Goal: Use online tool/utility: Utilize a website feature to perform a specific function

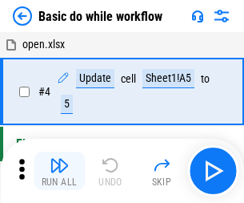
click at [59, 171] on img "button" at bounding box center [59, 164] width 19 height 19
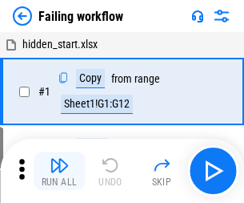
click at [59, 171] on img "button" at bounding box center [59, 164] width 19 height 19
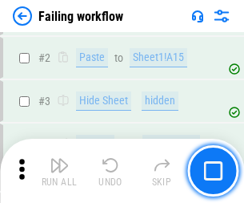
scroll to position [339, 0]
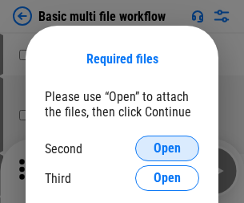
click at [167, 148] on span "Open" at bounding box center [167, 148] width 27 height 13
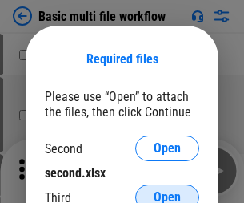
click at [167, 191] on span "Open" at bounding box center [167, 197] width 27 height 13
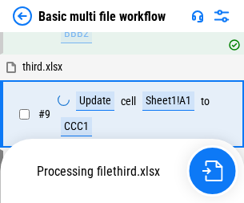
scroll to position [557, 0]
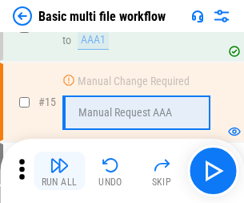
click at [59, 171] on img "button" at bounding box center [59, 164] width 19 height 19
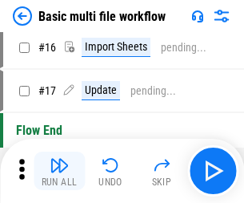
click at [59, 171] on img "button" at bounding box center [59, 164] width 19 height 19
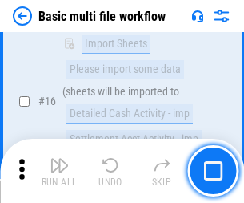
scroll to position [1066, 0]
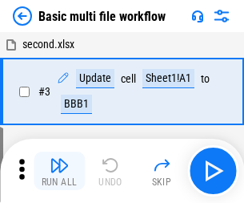
click at [59, 171] on img "button" at bounding box center [59, 164] width 19 height 19
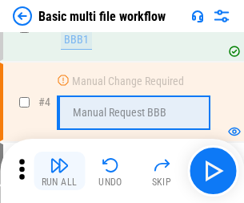
click at [59, 171] on img "button" at bounding box center [59, 164] width 19 height 19
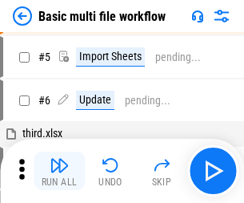
click at [59, 171] on img "button" at bounding box center [59, 164] width 19 height 19
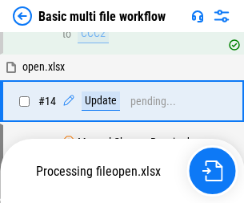
scroll to position [953, 0]
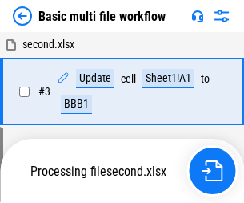
scroll to position [171, 0]
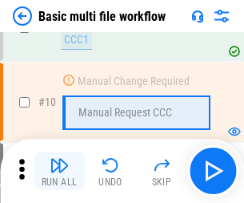
click at [59, 171] on img "button" at bounding box center [59, 164] width 19 height 19
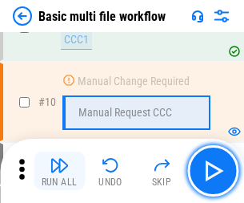
scroll to position [557, 0]
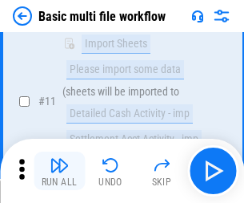
click at [59, 171] on img "button" at bounding box center [59, 164] width 19 height 19
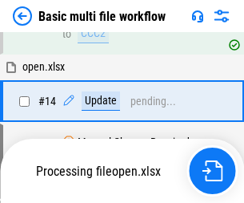
scroll to position [1066, 0]
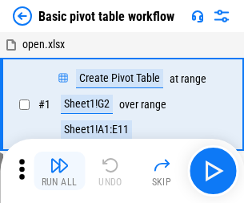
click at [59, 171] on img "button" at bounding box center [59, 164] width 19 height 19
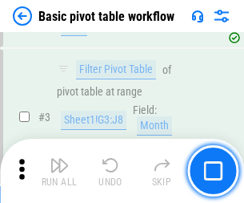
scroll to position [384, 0]
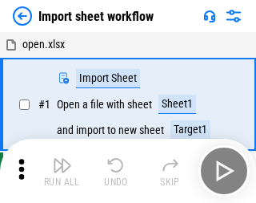
click at [59, 171] on img "button" at bounding box center [62, 164] width 19 height 19
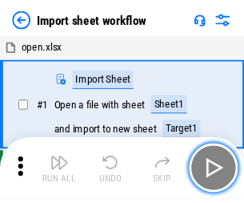
scroll to position [6, 0]
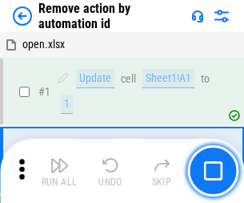
scroll to position [59, 0]
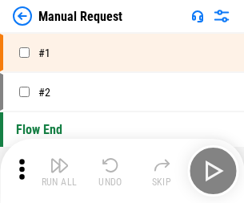
click at [59, 171] on img "button" at bounding box center [59, 164] width 19 height 19
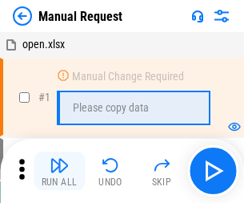
click at [59, 171] on img "button" at bounding box center [59, 164] width 19 height 19
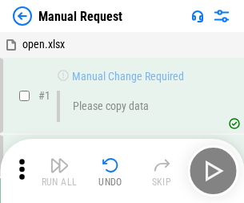
scroll to position [54, 0]
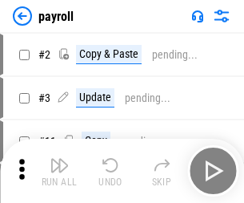
click at [59, 171] on img "button" at bounding box center [59, 164] width 19 height 19
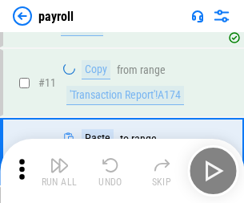
scroll to position [116, 0]
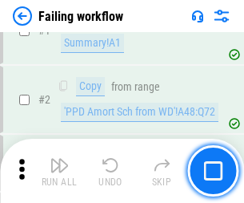
scroll to position [259, 0]
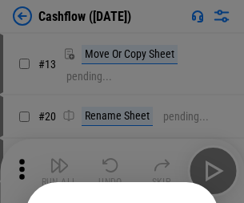
scroll to position [156, 0]
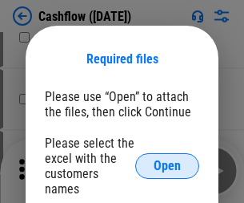
click at [167, 159] on span "Open" at bounding box center [167, 165] width 27 height 13
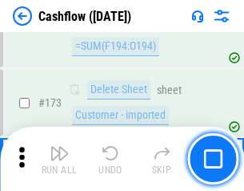
scroll to position [1695, 0]
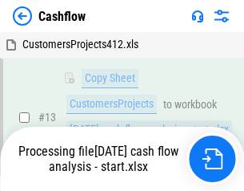
scroll to position [322, 0]
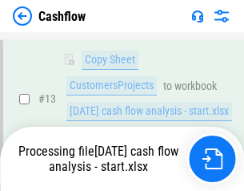
scroll to position [322, 0]
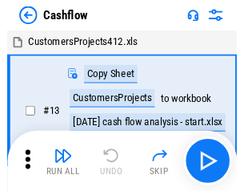
scroll to position [18, 0]
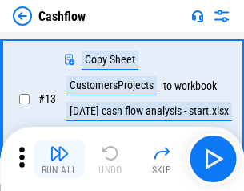
click at [59, 159] on img "button" at bounding box center [59, 152] width 19 height 19
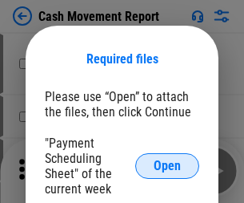
click at [167, 166] on span "Open" at bounding box center [167, 165] width 27 height 13
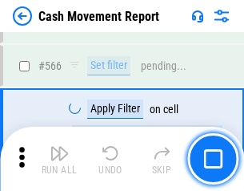
scroll to position [7339, 0]
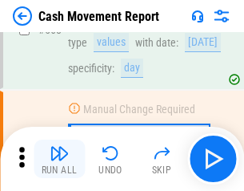
click at [59, 159] on img "button" at bounding box center [59, 152] width 19 height 19
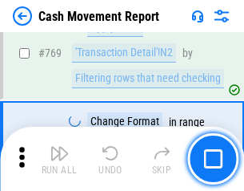
scroll to position [8898, 0]
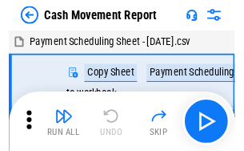
scroll to position [29, 0]
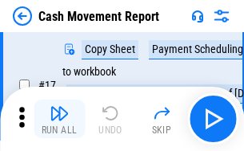
click at [59, 118] on img "button" at bounding box center [59, 112] width 19 height 19
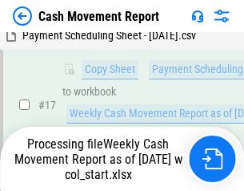
scroll to position [333, 0]
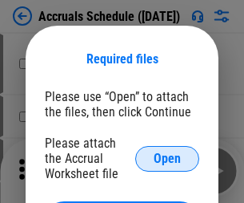
click at [167, 158] on span "Open" at bounding box center [167, 158] width 27 height 13
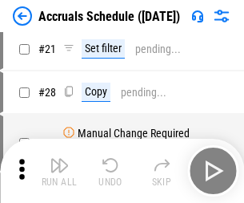
click at [59, 171] on img "button" at bounding box center [59, 164] width 19 height 19
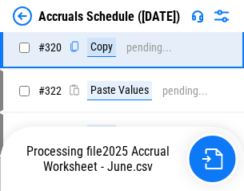
scroll to position [2978, 0]
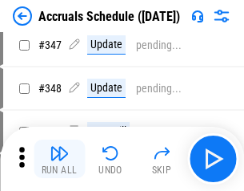
click at [59, 159] on img "button" at bounding box center [59, 152] width 19 height 19
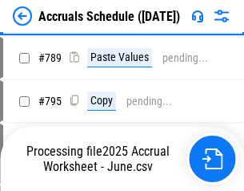
scroll to position [6726, 0]
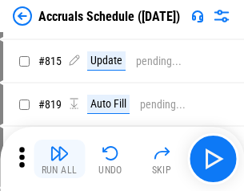
click at [59, 159] on img "button" at bounding box center [59, 152] width 19 height 19
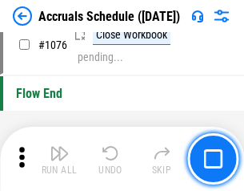
scroll to position [9590, 0]
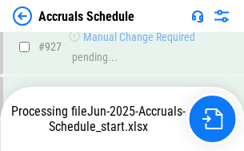
scroll to position [8465, 0]
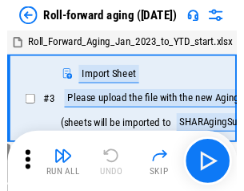
scroll to position [2, 0]
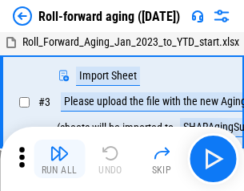
click at [59, 159] on img "button" at bounding box center [59, 152] width 19 height 19
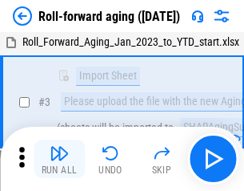
click at [59, 159] on img "button" at bounding box center [59, 152] width 19 height 19
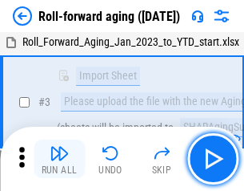
scroll to position [103, 0]
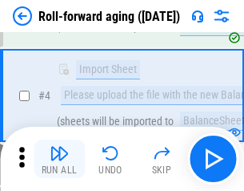
click at [59, 159] on img "button" at bounding box center [59, 152] width 19 height 19
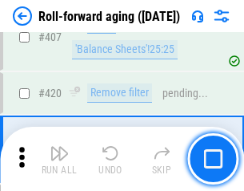
scroll to position [5553, 0]
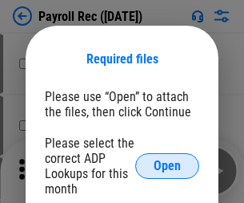
click at [167, 166] on span "Open" at bounding box center [167, 165] width 27 height 13
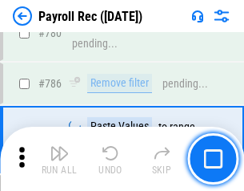
scroll to position [10010, 0]
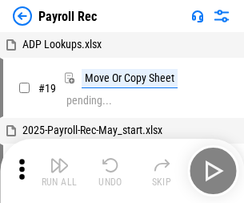
click at [59, 171] on img "button" at bounding box center [59, 164] width 19 height 19
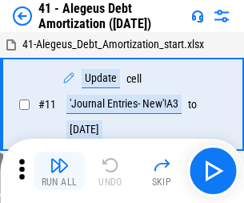
click at [59, 171] on img "button" at bounding box center [59, 164] width 19 height 19
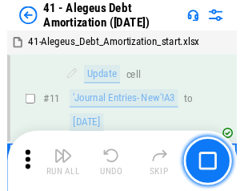
scroll to position [198, 0]
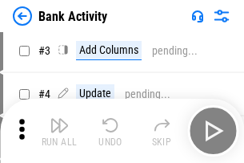
click at [59, 131] on img "button" at bounding box center [59, 124] width 19 height 19
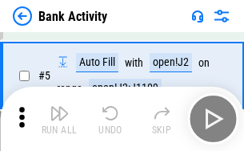
scroll to position [85, 0]
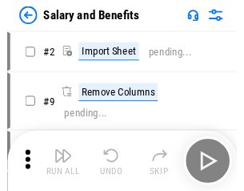
scroll to position [22, 0]
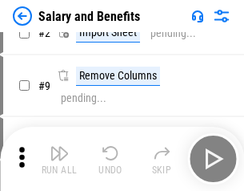
click at [59, 159] on img "button" at bounding box center [59, 152] width 19 height 19
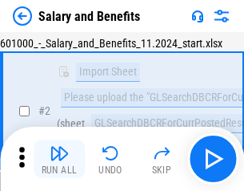
click at [59, 159] on img "button" at bounding box center [59, 152] width 19 height 19
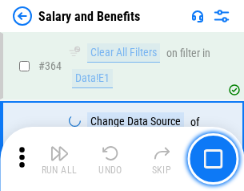
scroll to position [7541, 0]
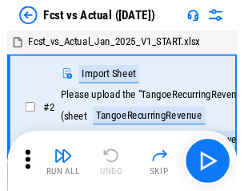
scroll to position [21, 0]
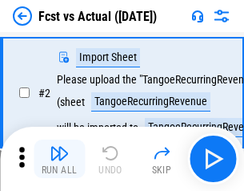
click at [59, 159] on img "button" at bounding box center [59, 152] width 19 height 19
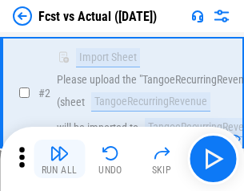
click at [59, 159] on img "button" at bounding box center [59, 152] width 19 height 19
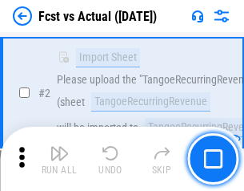
scroll to position [150, 0]
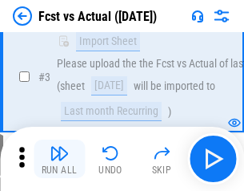
click at [59, 159] on img "button" at bounding box center [59, 152] width 19 height 19
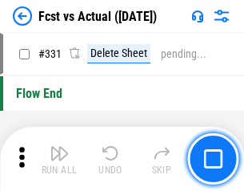
scroll to position [7665, 0]
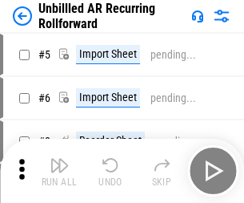
click at [59, 159] on img "button" at bounding box center [59, 164] width 19 height 19
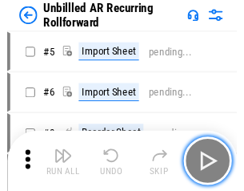
scroll to position [34, 0]
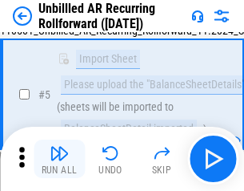
click at [59, 159] on img "button" at bounding box center [59, 152] width 19 height 19
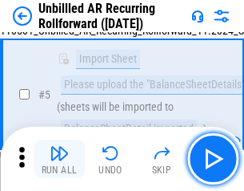
scroll to position [151, 0]
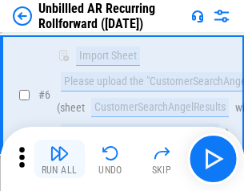
click at [59, 159] on img "button" at bounding box center [59, 152] width 19 height 19
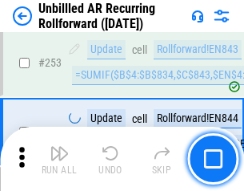
scroll to position [5439, 0]
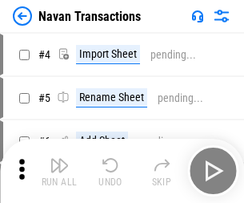
click at [59, 159] on img "button" at bounding box center [59, 164] width 19 height 19
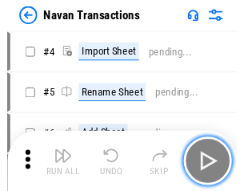
scroll to position [26, 0]
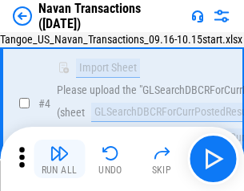
click at [59, 159] on img "button" at bounding box center [59, 152] width 19 height 19
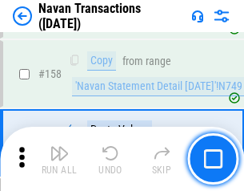
scroll to position [5192, 0]
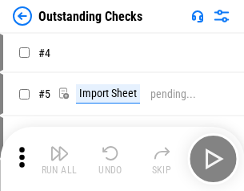
click at [59, 159] on img "button" at bounding box center [59, 152] width 19 height 19
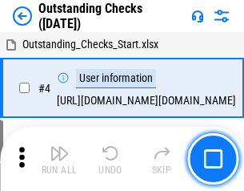
scroll to position [67, 0]
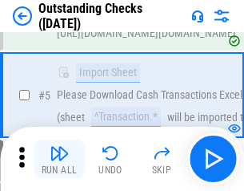
click at [59, 159] on img "button" at bounding box center [59, 152] width 19 height 19
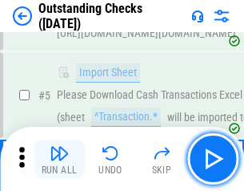
scroll to position [167, 0]
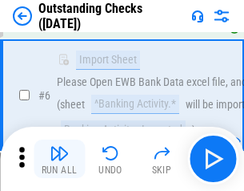
click at [59, 159] on img "button" at bounding box center [59, 152] width 19 height 19
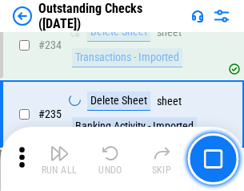
scroll to position [4862, 0]
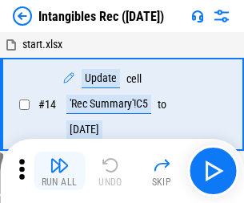
click at [59, 171] on img "button" at bounding box center [59, 164] width 19 height 19
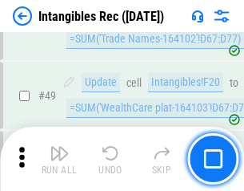
scroll to position [624, 0]
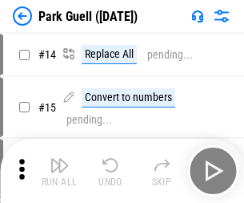
click at [59, 159] on img "button" at bounding box center [59, 164] width 19 height 19
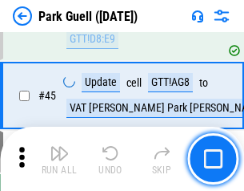
scroll to position [2002, 0]
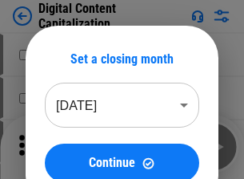
click at [59, 135] on img "button" at bounding box center [59, 140] width 19 height 19
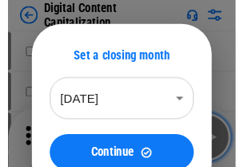
scroll to position [46, 0]
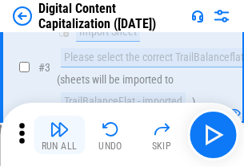
click at [59, 135] on img "button" at bounding box center [59, 128] width 19 height 19
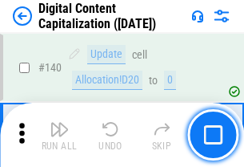
scroll to position [1698, 0]
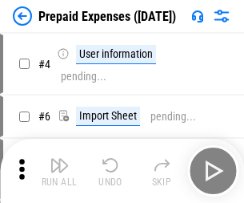
click at [59, 159] on img "button" at bounding box center [59, 164] width 19 height 19
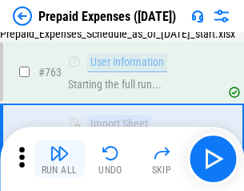
click at [59, 159] on img "button" at bounding box center [59, 152] width 19 height 19
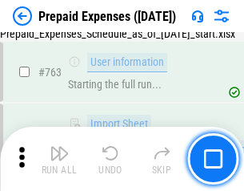
scroll to position [4533, 0]
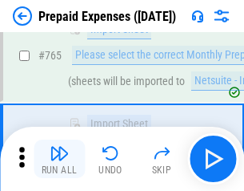
click at [59, 159] on img "button" at bounding box center [59, 152] width 19 height 19
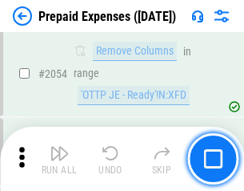
scroll to position [16738, 0]
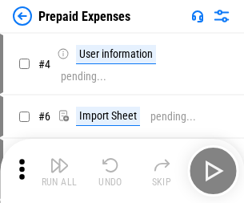
click at [59, 171] on img "button" at bounding box center [59, 164] width 19 height 19
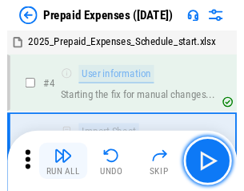
scroll to position [70, 0]
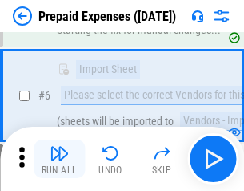
click at [59, 159] on img "button" at bounding box center [59, 152] width 19 height 19
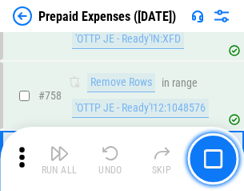
scroll to position [5706, 0]
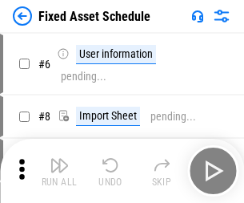
click at [59, 171] on img "button" at bounding box center [59, 164] width 19 height 19
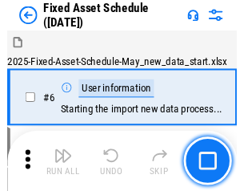
scroll to position [86, 0]
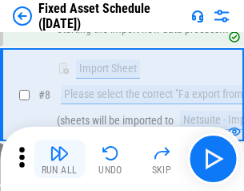
click at [59, 159] on img "button" at bounding box center [59, 152] width 19 height 19
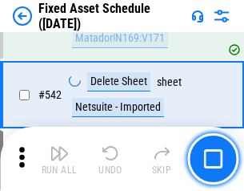
scroll to position [5709, 0]
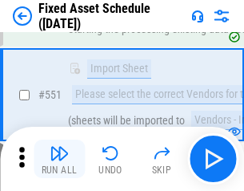
click at [59, 159] on img "button" at bounding box center [59, 152] width 19 height 19
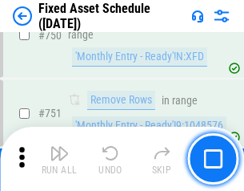
scroll to position [7807, 0]
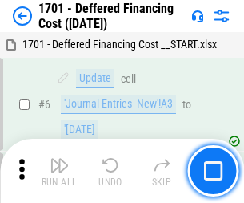
scroll to position [192, 0]
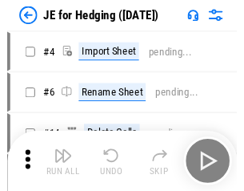
scroll to position [2, 0]
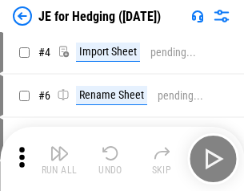
click at [59, 159] on img "button" at bounding box center [59, 152] width 19 height 19
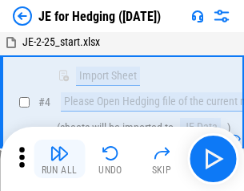
click at [59, 159] on img "button" at bounding box center [59, 152] width 19 height 19
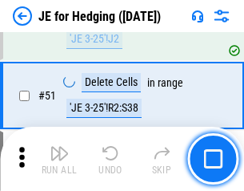
scroll to position [1037, 0]
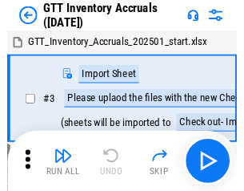
scroll to position [2, 0]
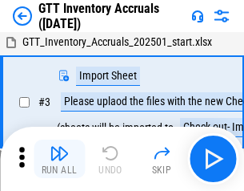
click at [59, 159] on img "button" at bounding box center [59, 152] width 19 height 19
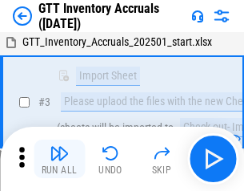
click at [59, 159] on img "button" at bounding box center [59, 152] width 19 height 19
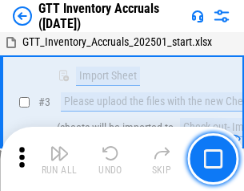
scroll to position [103, 0]
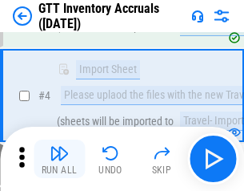
click at [59, 159] on img "button" at bounding box center [59, 152] width 19 height 19
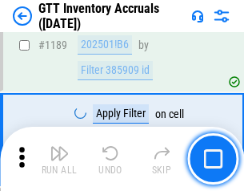
scroll to position [13076, 0]
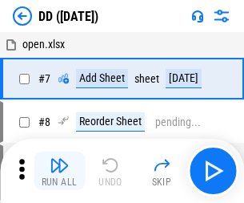
click at [59, 171] on img "button" at bounding box center [59, 164] width 19 height 19
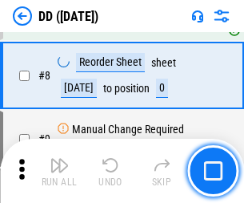
scroll to position [155, 0]
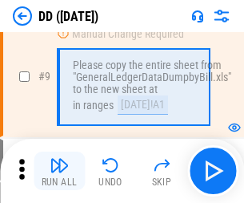
click at [59, 171] on img "button" at bounding box center [59, 164] width 19 height 19
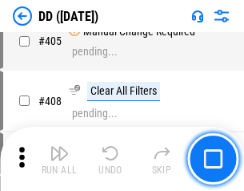
scroll to position [7164, 0]
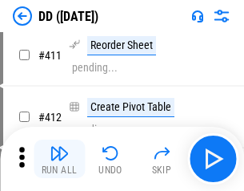
click at [59, 159] on img "button" at bounding box center [59, 152] width 19 height 19
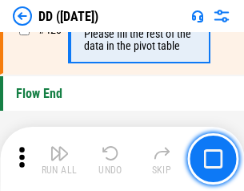
scroll to position [7664, 0]
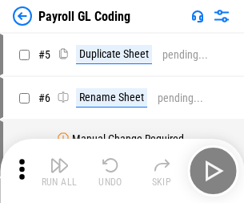
click at [59, 171] on img "button" at bounding box center [59, 164] width 19 height 19
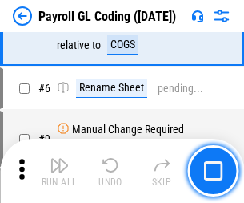
scroll to position [192, 0]
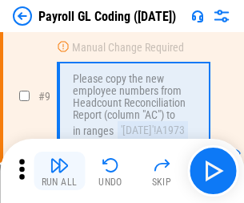
click at [59, 171] on img "button" at bounding box center [59, 164] width 19 height 19
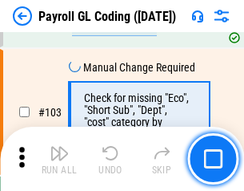
scroll to position [3757, 0]
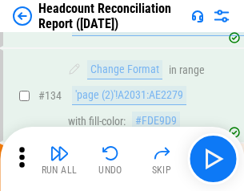
scroll to position [1925, 0]
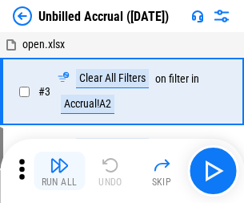
click at [59, 171] on img "button" at bounding box center [59, 164] width 19 height 19
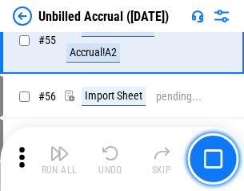
scroll to position [1672, 0]
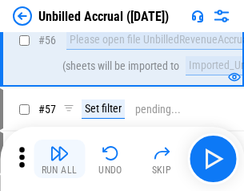
click at [59, 159] on img "button" at bounding box center [59, 152] width 19 height 19
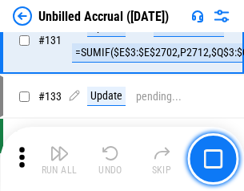
scroll to position [4770, 0]
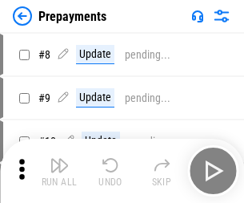
click at [59, 171] on img "button" at bounding box center [59, 164] width 19 height 19
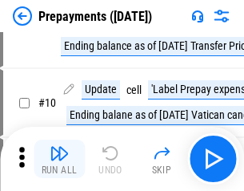
scroll to position [100, 0]
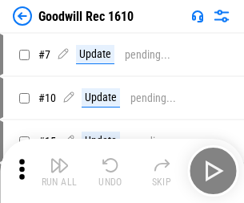
click at [59, 171] on img "button" at bounding box center [59, 164] width 19 height 19
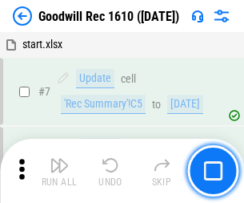
scroll to position [274, 0]
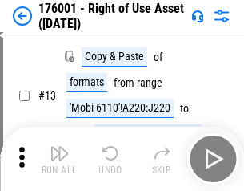
scroll to position [103, 0]
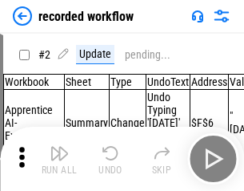
click at [59, 159] on img "button" at bounding box center [59, 152] width 19 height 19
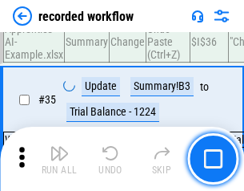
scroll to position [5005, 0]
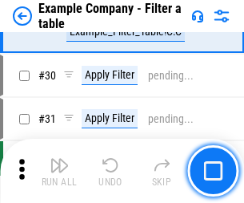
scroll to position [1465, 0]
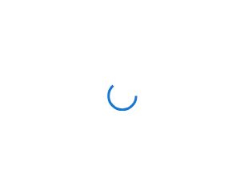
scroll to position [25, 0]
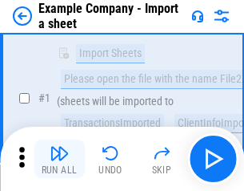
click at [59, 159] on img "button" at bounding box center [59, 152] width 19 height 19
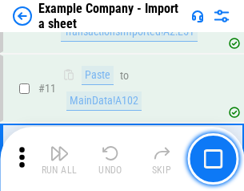
scroll to position [354, 0]
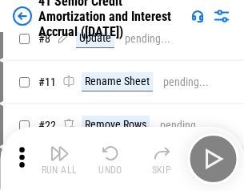
click at [59, 159] on img "button" at bounding box center [59, 152] width 19 height 19
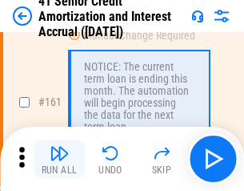
click at [59, 159] on img "button" at bounding box center [59, 152] width 19 height 19
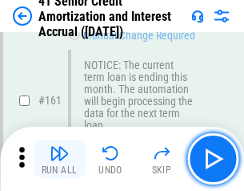
scroll to position [1713, 0]
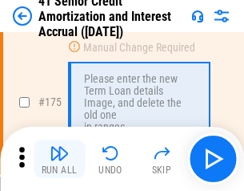
click at [59, 159] on img "button" at bounding box center [59, 152] width 19 height 19
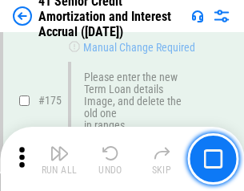
scroll to position [1875, 0]
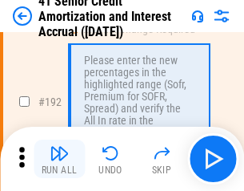
click at [59, 159] on img "button" at bounding box center [59, 152] width 19 height 19
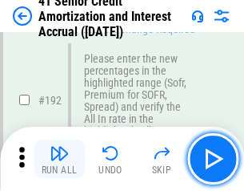
scroll to position [2043, 0]
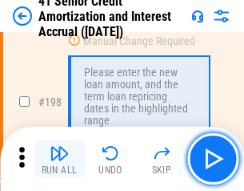
click at [59, 159] on img "button" at bounding box center [59, 152] width 19 height 19
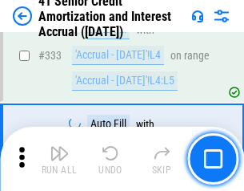
scroll to position [4091, 0]
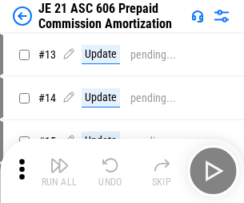
click at [59, 159] on img "button" at bounding box center [59, 164] width 19 height 19
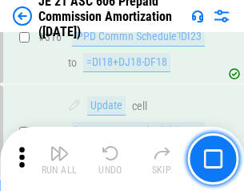
scroll to position [2990, 0]
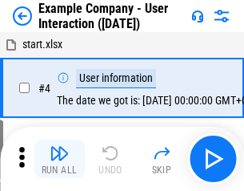
click at [59, 159] on img "button" at bounding box center [59, 152] width 19 height 19
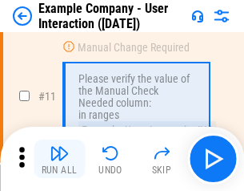
click at [59, 159] on img "button" at bounding box center [59, 152] width 19 height 19
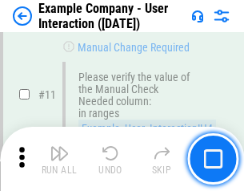
scroll to position [347, 0]
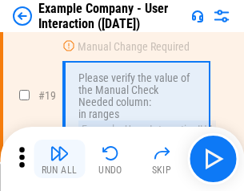
click at [59, 159] on img "button" at bounding box center [59, 152] width 19 height 19
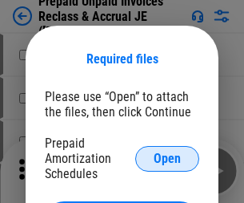
click at [167, 158] on span "Open" at bounding box center [167, 158] width 27 height 13
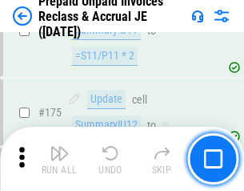
scroll to position [2162, 0]
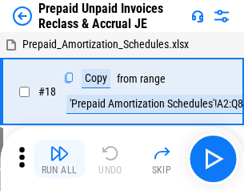
click at [59, 159] on img "button" at bounding box center [59, 152] width 19 height 19
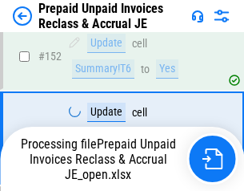
scroll to position [2162, 0]
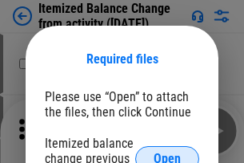
click at [167, 152] on span "Open" at bounding box center [167, 158] width 27 height 13
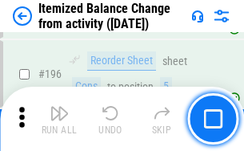
scroll to position [3082, 0]
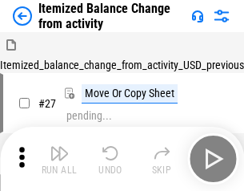
scroll to position [25, 0]
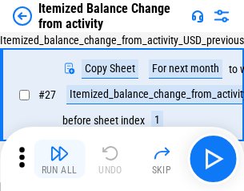
click at [59, 159] on img "button" at bounding box center [59, 152] width 19 height 19
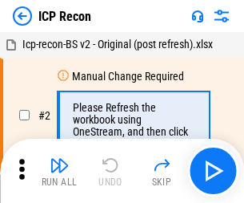
scroll to position [7, 0]
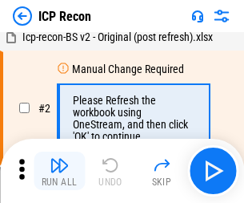
click at [59, 171] on img "button" at bounding box center [59, 164] width 19 height 19
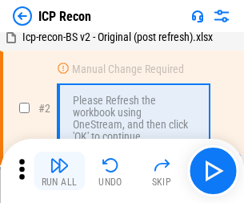
click at [59, 171] on img "button" at bounding box center [59, 164] width 19 height 19
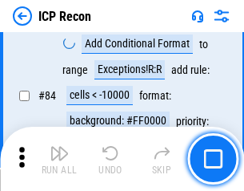
scroll to position [1569, 0]
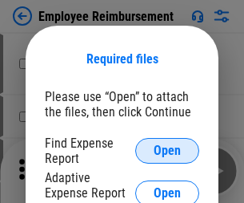
click at [167, 151] on span "Open" at bounding box center [167, 150] width 27 height 13
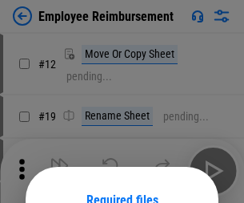
scroll to position [141, 0]
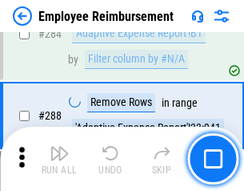
scroll to position [4352, 0]
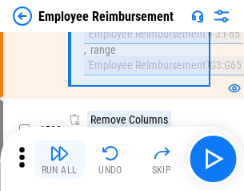
click at [59, 159] on img "button" at bounding box center [59, 152] width 19 height 19
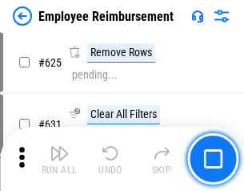
scroll to position [9587, 0]
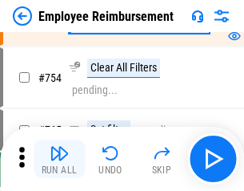
click at [59, 159] on img "button" at bounding box center [59, 152] width 19 height 19
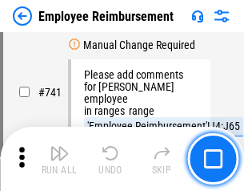
scroll to position [11234, 0]
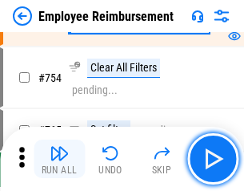
click at [59, 159] on img "button" at bounding box center [59, 152] width 19 height 19
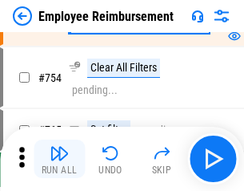
click at [59, 159] on img "button" at bounding box center [59, 152] width 19 height 19
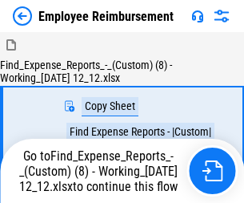
scroll to position [54, 0]
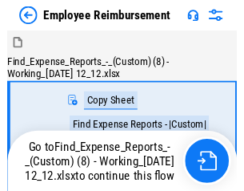
scroll to position [54, 0]
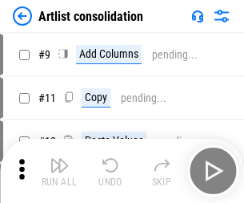
click at [59, 171] on img "button" at bounding box center [59, 164] width 19 height 19
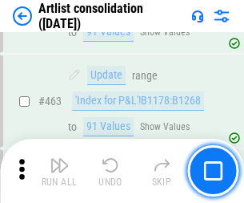
scroll to position [7011, 0]
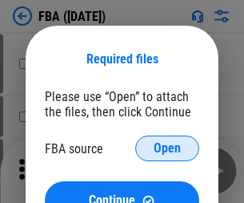
click at [167, 148] on span "Open" at bounding box center [167, 148] width 27 height 13
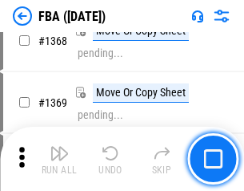
scroll to position [17197, 0]
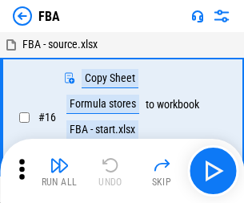
scroll to position [16, 0]
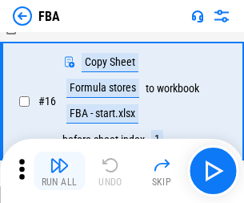
click at [59, 171] on img "button" at bounding box center [59, 164] width 19 height 19
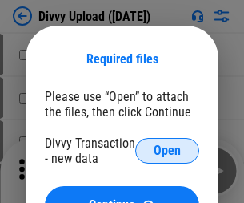
click at [167, 151] on span "Open" at bounding box center [167, 150] width 27 height 13
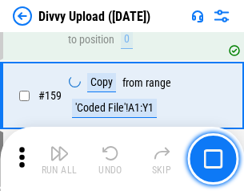
scroll to position [1658, 0]
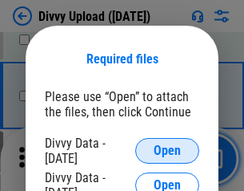
click at [167, 151] on span "Open" at bounding box center [167, 150] width 27 height 13
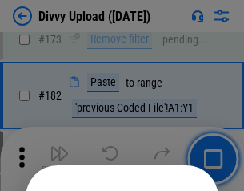
scroll to position [1798, 0]
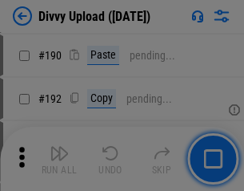
scroll to position [2021, 0]
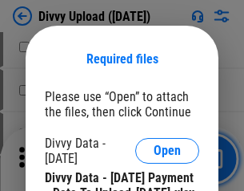
scroll to position [3195, 0]
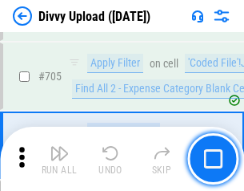
scroll to position [10954, 0]
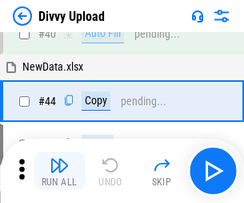
click at [59, 171] on img "button" at bounding box center [59, 164] width 19 height 19
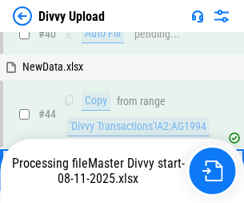
scroll to position [176, 0]
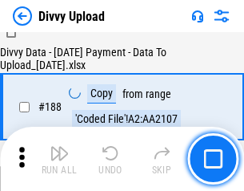
scroll to position [1885, 0]
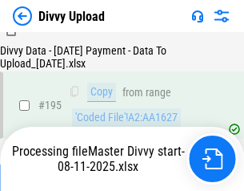
scroll to position [2238, 0]
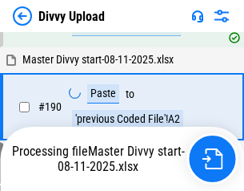
scroll to position [2145, 0]
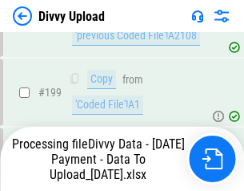
scroll to position [2511, 0]
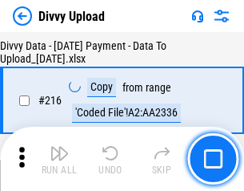
scroll to position [3297, 0]
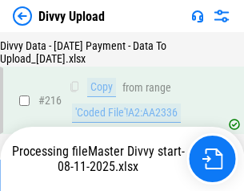
scroll to position [3297, 0]
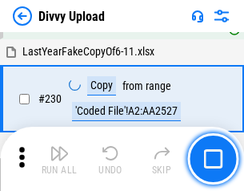
scroll to position [3974, 0]
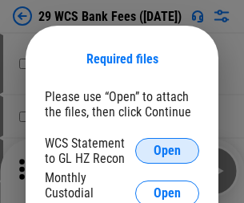
click at [167, 151] on span "Open" at bounding box center [167, 150] width 27 height 13
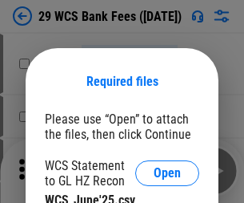
scroll to position [22, 0]
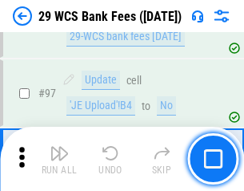
scroll to position [1561, 0]
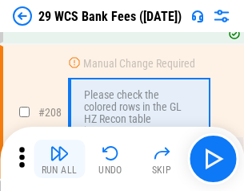
click at [59, 159] on img "button" at bounding box center [59, 152] width 19 height 19
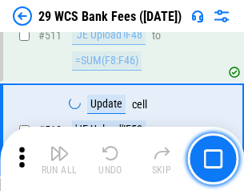
scroll to position [8056, 0]
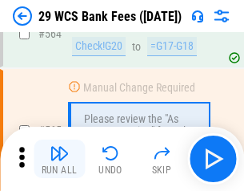
click at [59, 159] on img "button" at bounding box center [59, 152] width 19 height 19
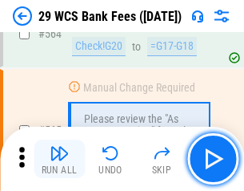
scroll to position [8660, 0]
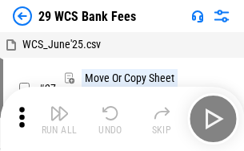
scroll to position [29, 0]
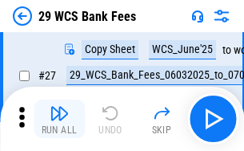
click at [59, 118] on img "button" at bounding box center [59, 112] width 19 height 19
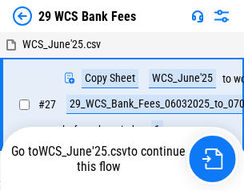
scroll to position [9, 0]
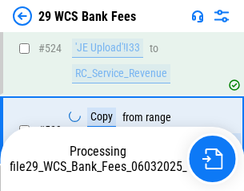
scroll to position [8549, 0]
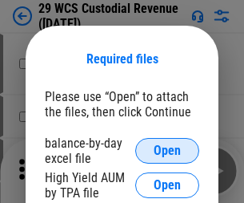
click at [167, 151] on span "Open" at bounding box center [167, 150] width 27 height 13
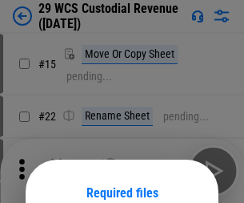
scroll to position [134, 0]
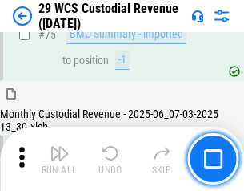
scroll to position [1673, 0]
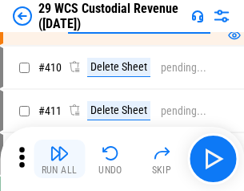
click at [59, 159] on img "button" at bounding box center [59, 152] width 19 height 19
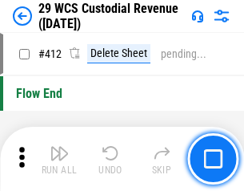
scroll to position [7647, 0]
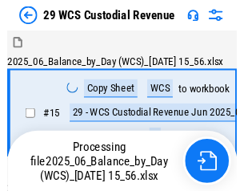
scroll to position [38, 0]
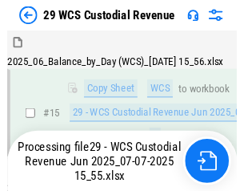
scroll to position [363, 0]
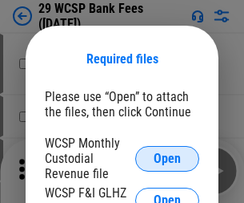
click at [167, 158] on span "Open" at bounding box center [167, 158] width 27 height 13
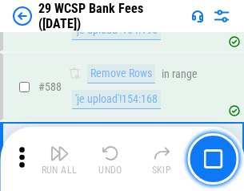
scroll to position [6303, 0]
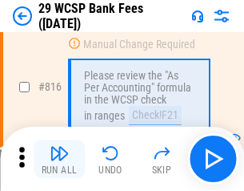
click at [59, 159] on img "button" at bounding box center [59, 152] width 19 height 19
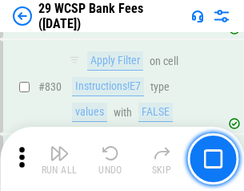
scroll to position [10160, 0]
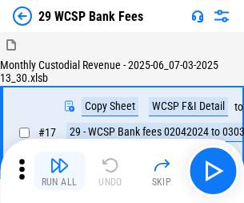
click at [59, 159] on img "button" at bounding box center [59, 164] width 19 height 19
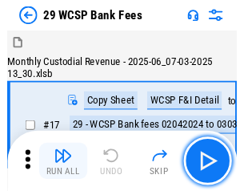
scroll to position [38, 0]
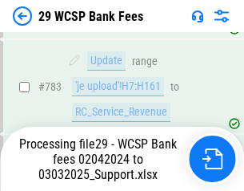
scroll to position [9465, 0]
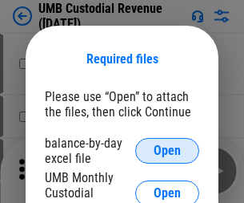
click at [167, 151] on span "Open" at bounding box center [167, 150] width 27 height 13
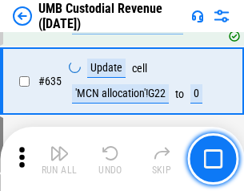
scroll to position [8380, 0]
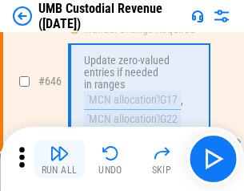
click at [59, 159] on img "button" at bounding box center [59, 152] width 19 height 19
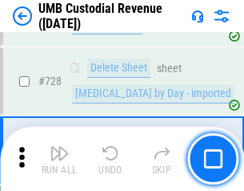
scroll to position [9878, 0]
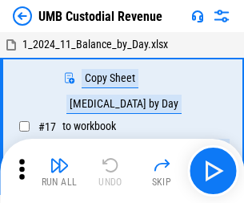
scroll to position [12, 0]
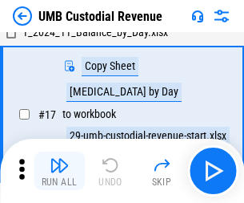
click at [59, 171] on img "button" at bounding box center [59, 164] width 19 height 19
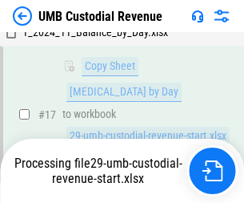
scroll to position [316, 0]
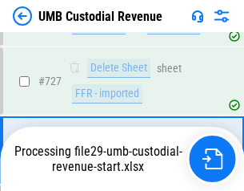
scroll to position [9772, 0]
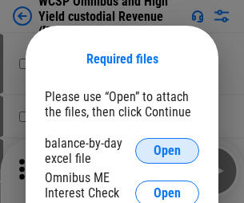
click at [167, 151] on span "Open" at bounding box center [167, 150] width 27 height 13
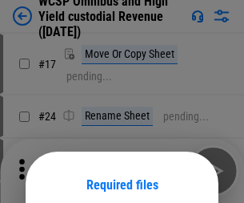
scroll to position [126, 0]
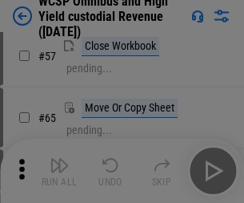
scroll to position [698, 0]
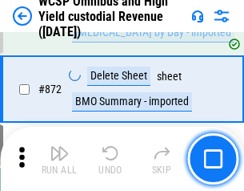
scroll to position [13552, 0]
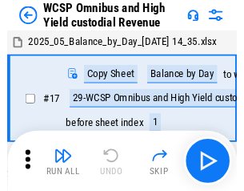
scroll to position [9, 0]
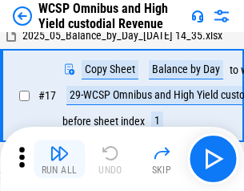
click at [59, 159] on img "button" at bounding box center [59, 152] width 19 height 19
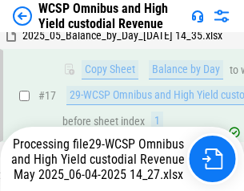
scroll to position [333, 0]
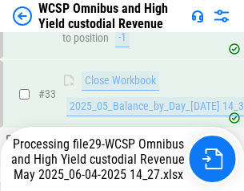
scroll to position [793, 0]
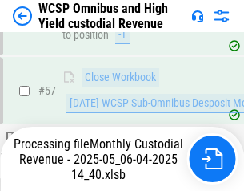
scroll to position [1643, 0]
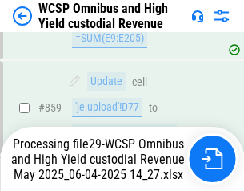
scroll to position [13515, 0]
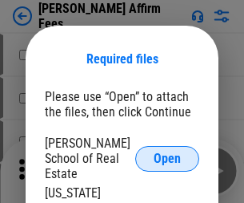
click at [167, 152] on span "Open" at bounding box center [167, 158] width 27 height 13
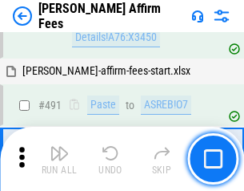
scroll to position [4354, 0]
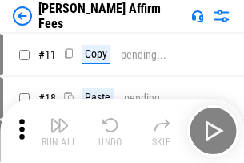
click at [59, 118] on img "button" at bounding box center [59, 124] width 19 height 19
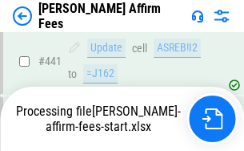
scroll to position [4224, 0]
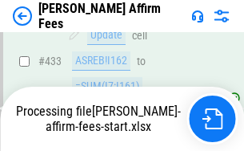
scroll to position [4224, 0]
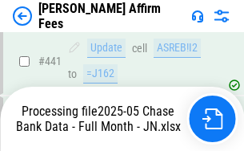
scroll to position [4200, 0]
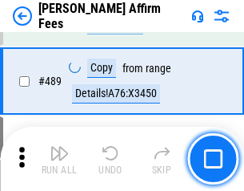
scroll to position [4180, 0]
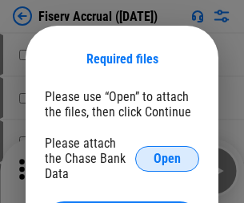
click at [167, 152] on span "Open" at bounding box center [167, 158] width 27 height 13
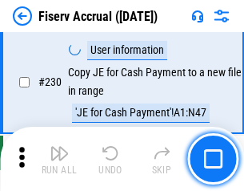
scroll to position [5074, 0]
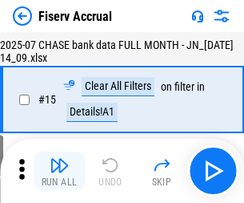
click at [59, 171] on img "button" at bounding box center [59, 164] width 19 height 19
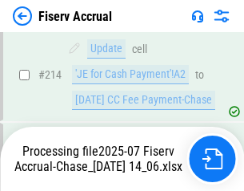
scroll to position [4859, 0]
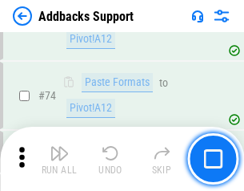
scroll to position [1166, 0]
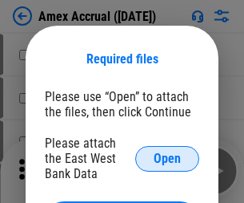
click at [167, 158] on span "Open" at bounding box center [167, 158] width 27 height 13
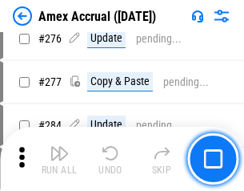
scroll to position [4272, 0]
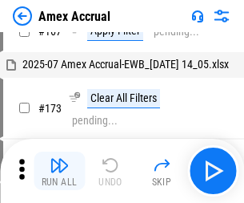
click at [59, 171] on img "button" at bounding box center [59, 164] width 19 height 19
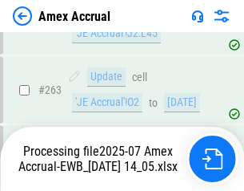
scroll to position [4668, 0]
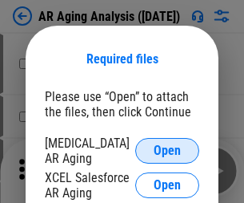
click at [167, 148] on span "Open" at bounding box center [167, 150] width 27 height 13
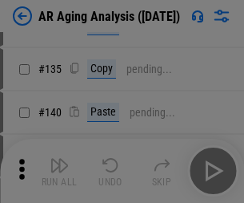
scroll to position [482, 0]
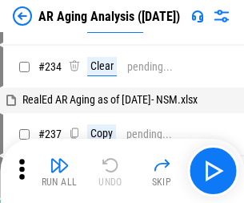
scroll to position [16, 0]
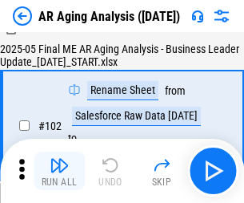
click at [59, 171] on img "button" at bounding box center [59, 164] width 19 height 19
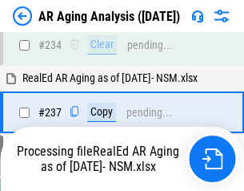
scroll to position [2482, 0]
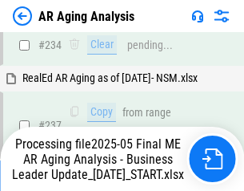
scroll to position [2464, 0]
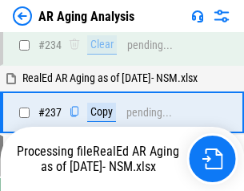
scroll to position [2464, 0]
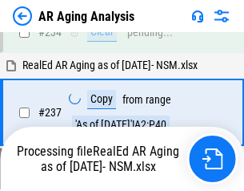
scroll to position [2464, 0]
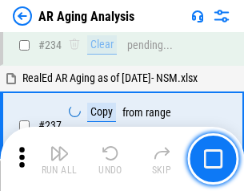
scroll to position [2464, 0]
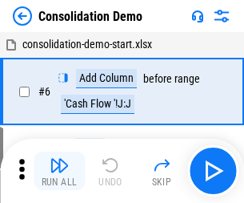
click at [59, 171] on img "button" at bounding box center [59, 164] width 19 height 19
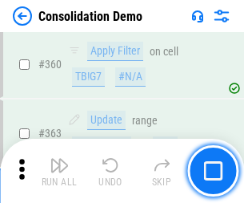
scroll to position [5367, 0]
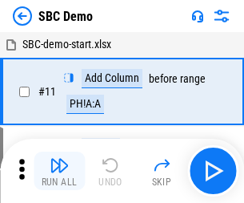
click at [59, 171] on img "button" at bounding box center [59, 164] width 19 height 19
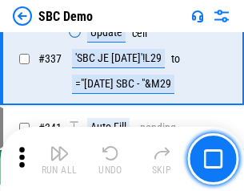
scroll to position [4212, 0]
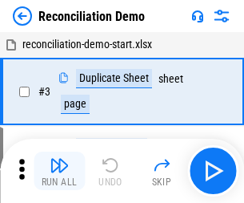
click at [59, 171] on img "button" at bounding box center [59, 164] width 19 height 19
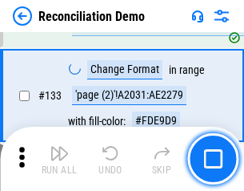
scroll to position [1902, 0]
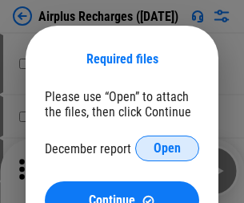
click at [167, 148] on span "Open" at bounding box center [167, 148] width 27 height 13
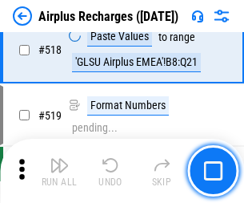
scroll to position [6891, 0]
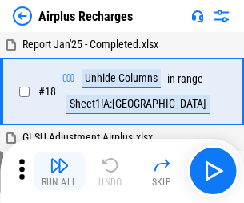
click at [59, 171] on img "button" at bounding box center [59, 164] width 19 height 19
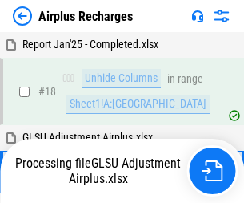
scroll to position [70, 0]
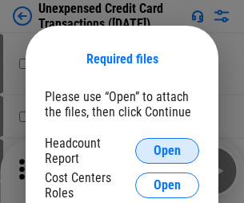
click at [167, 151] on span "Open" at bounding box center [167, 150] width 27 height 13
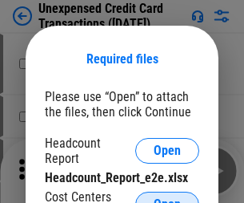
click at [167, 198] on span "Open" at bounding box center [167, 204] width 27 height 13
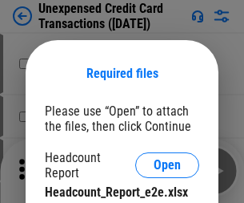
scroll to position [14, 0]
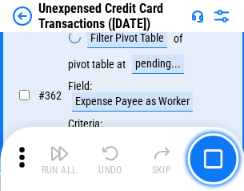
scroll to position [4118, 0]
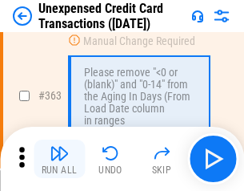
click at [59, 159] on img "button" at bounding box center [59, 152] width 19 height 19
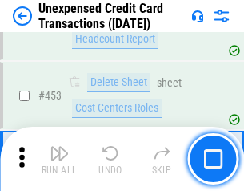
scroll to position [5461, 0]
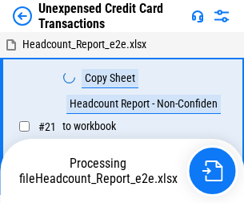
scroll to position [25, 0]
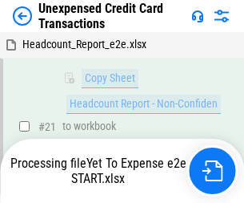
scroll to position [260, 0]
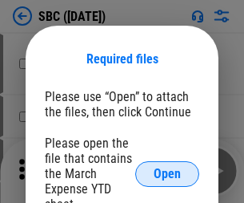
click at [167, 173] on span "Open" at bounding box center [167, 173] width 27 height 13
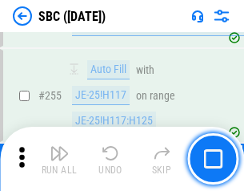
scroll to position [3129, 0]
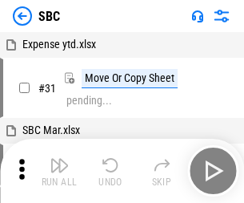
scroll to position [16, 0]
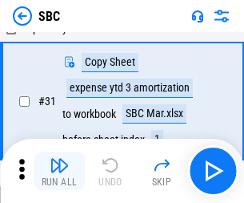
click at [59, 171] on img "button" at bounding box center [59, 164] width 19 height 19
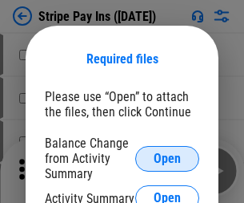
click at [167, 158] on span "Open" at bounding box center [167, 158] width 27 height 13
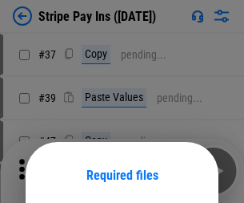
scroll to position [116, 0]
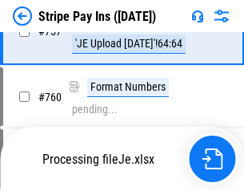
scroll to position [8432, 0]
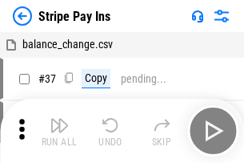
click at [59, 131] on img "button" at bounding box center [59, 124] width 19 height 19
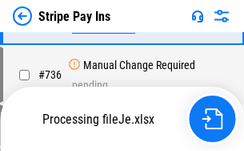
scroll to position [8397, 0]
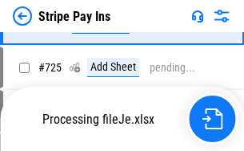
scroll to position [8397, 0]
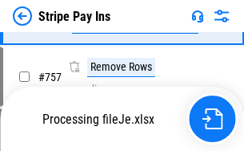
scroll to position [8397, 0]
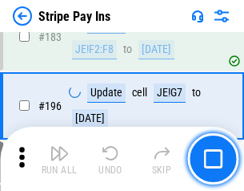
scroll to position [2167, 0]
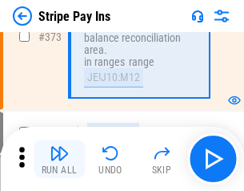
click at [59, 159] on img "button" at bounding box center [59, 152] width 19 height 19
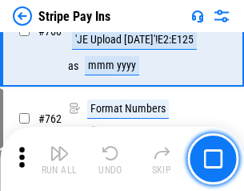
scroll to position [8377, 0]
